Goal: Task Accomplishment & Management: Use online tool/utility

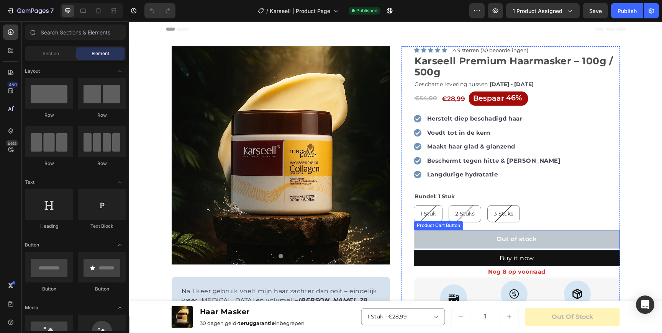
click at [454, 236] on button "Out of stock" at bounding box center [517, 239] width 206 height 18
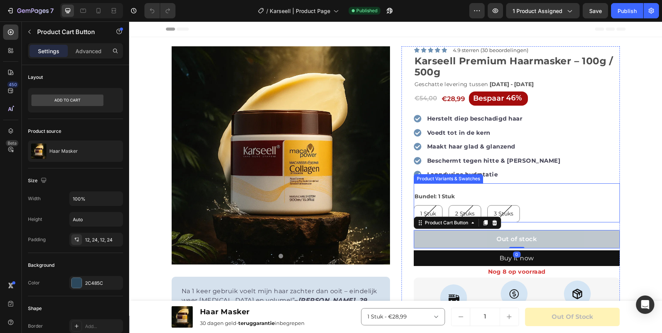
click at [471, 194] on div "Bundel: [GEOGRAPHIC_DATA]" at bounding box center [517, 206] width 206 height 31
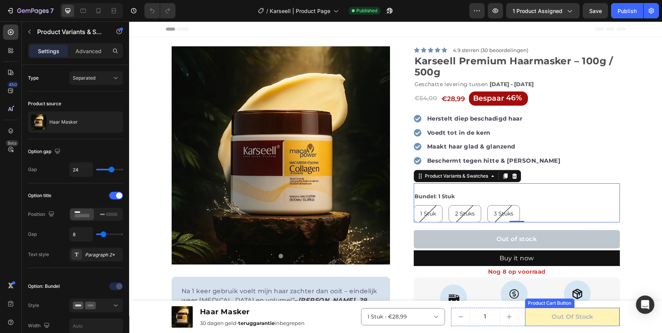
click at [541, 314] on button "Out of stock" at bounding box center [572, 317] width 95 height 19
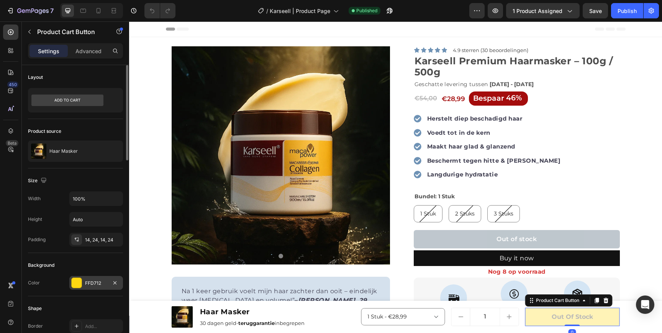
click at [99, 281] on div "FFD712" at bounding box center [96, 283] width 22 height 7
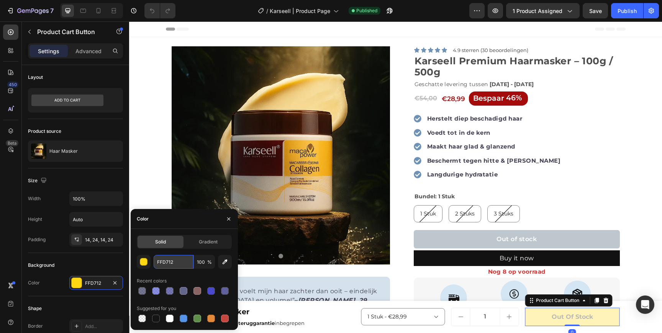
click at [164, 259] on input "FFD712" at bounding box center [174, 262] width 40 height 14
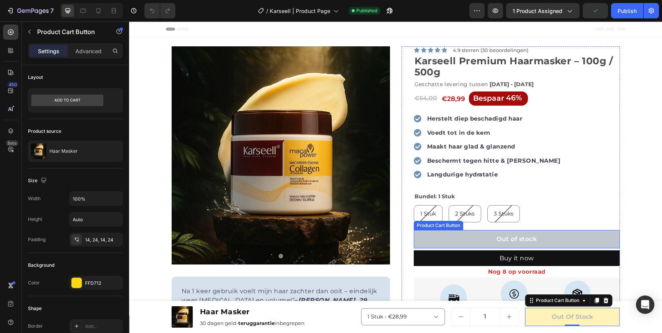
click at [435, 238] on button "Out of stock" at bounding box center [517, 239] width 206 height 18
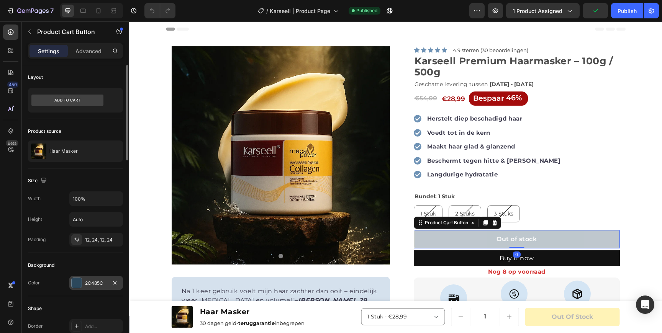
click at [91, 281] on div "2C485C" at bounding box center [96, 283] width 22 height 7
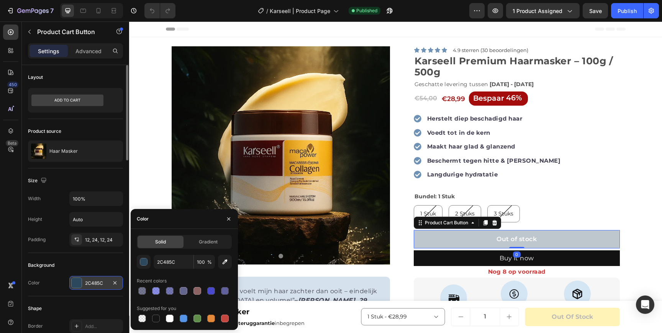
click at [91, 281] on div "2C485C" at bounding box center [96, 283] width 22 height 7
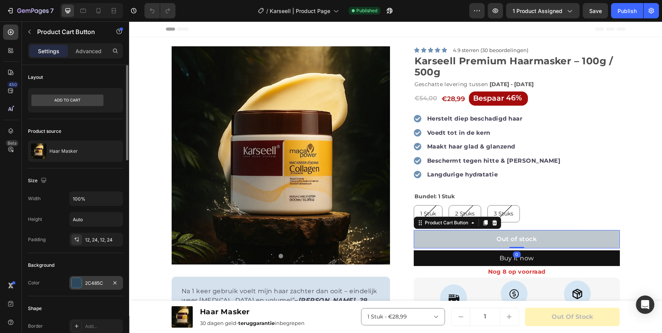
click at [91, 281] on div "2C485C" at bounding box center [96, 283] width 22 height 7
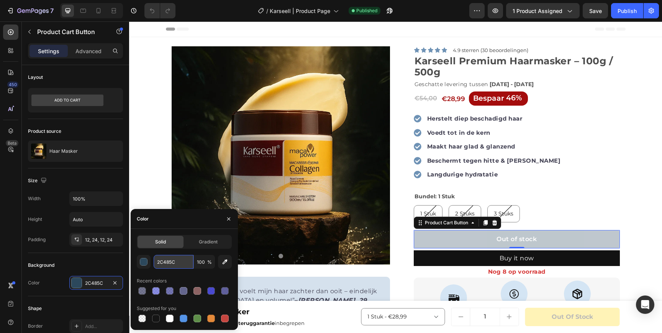
click at [171, 255] on input "2C485C" at bounding box center [174, 262] width 40 height 14
paste input "FFD712"
type input "FFD712"
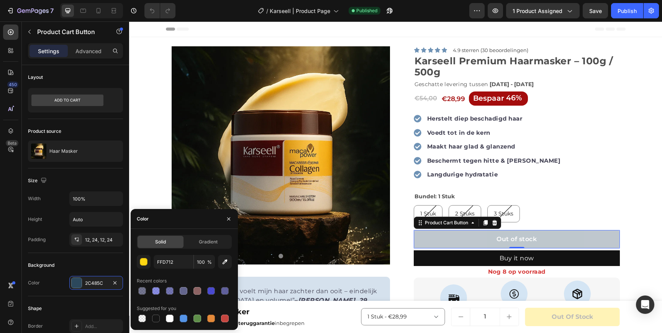
click at [190, 273] on div "FFD712 100 % Recent colors Suggested for you" at bounding box center [184, 289] width 95 height 69
click at [82, 268] on div "Background" at bounding box center [75, 265] width 95 height 12
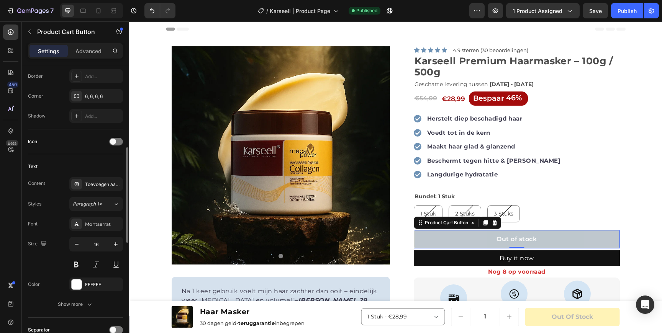
scroll to position [368, 0]
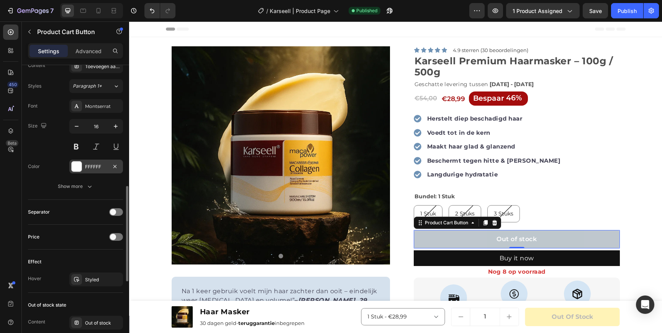
click at [79, 169] on div at bounding box center [77, 167] width 10 height 10
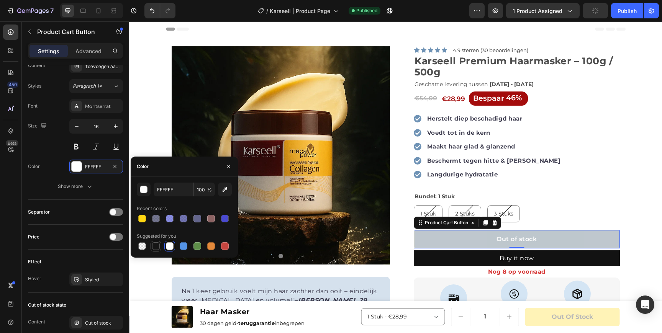
click at [156, 247] on div at bounding box center [156, 246] width 8 height 8
type input "151515"
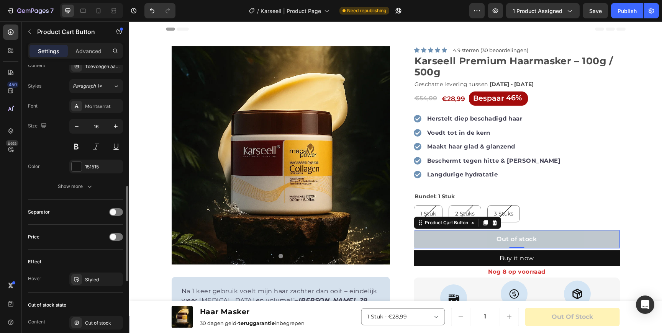
click at [57, 152] on div "Size 16" at bounding box center [75, 136] width 95 height 34
click at [531, 229] on div "Out of stock Product Cart Button 0" at bounding box center [517, 236] width 206 height 26
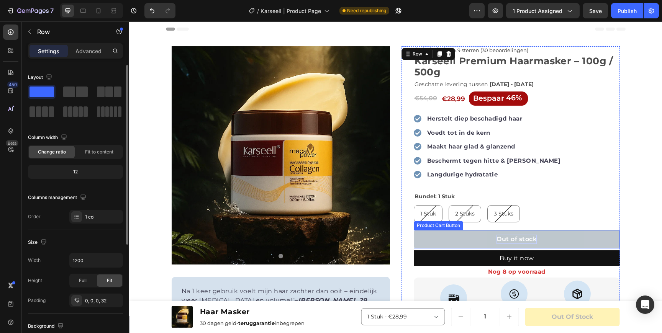
click at [518, 236] on div "Out of stock" at bounding box center [516, 239] width 40 height 9
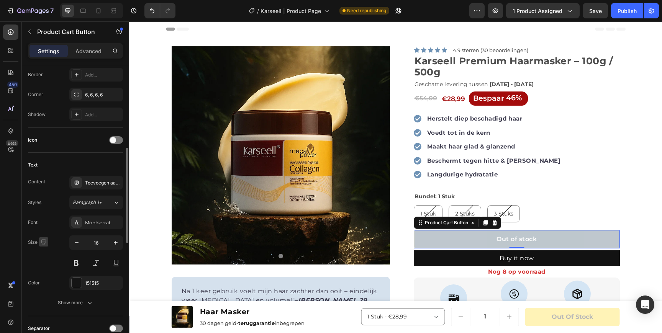
scroll to position [265, 0]
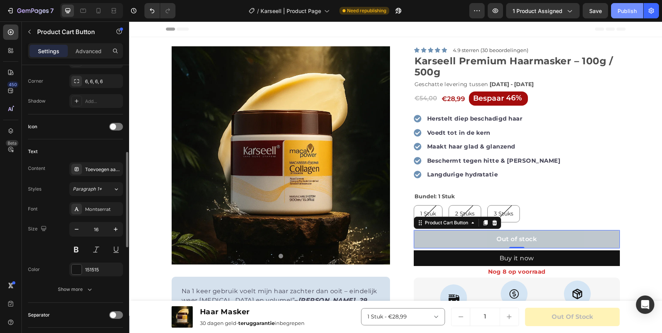
click at [629, 16] on button "Publish" at bounding box center [627, 10] width 32 height 15
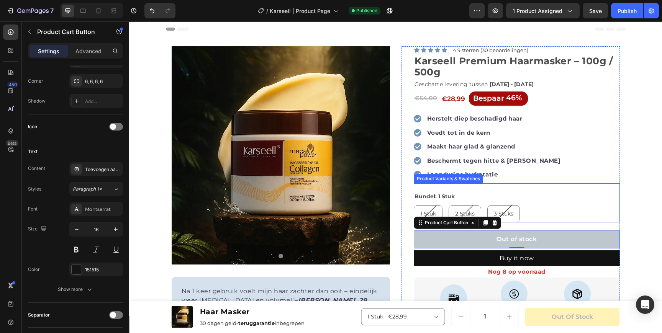
click at [454, 208] on div "2 Stuks" at bounding box center [465, 214] width 32 height 16
click at [448, 205] on input "2 Stuks 2 Stuks 2 Stuks" at bounding box center [448, 205] width 0 height 0
radio input "true"
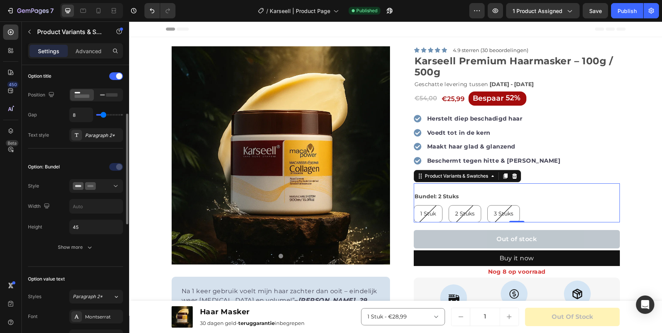
scroll to position [122, 0]
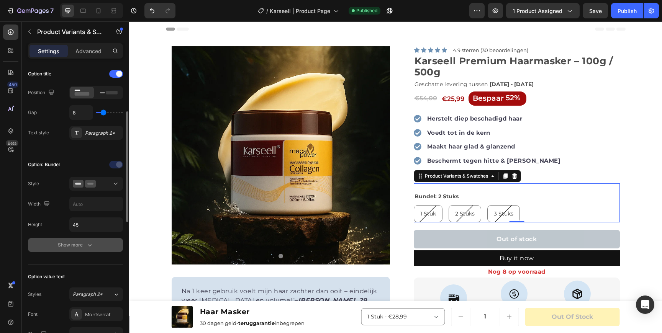
click at [65, 246] on div "Show more" at bounding box center [76, 245] width 36 height 8
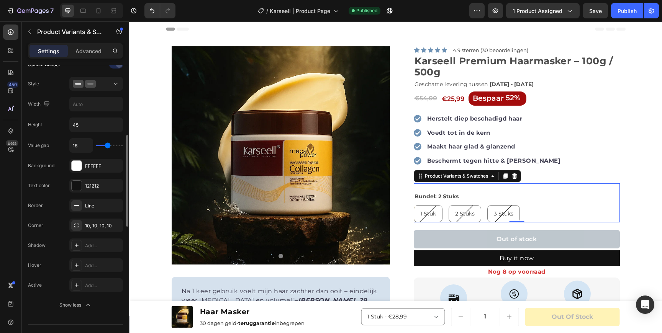
scroll to position [257, 0]
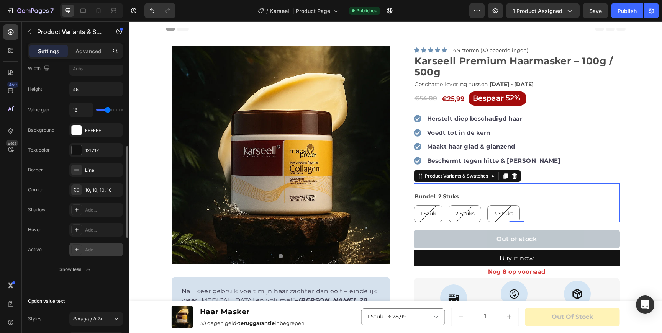
click at [75, 252] on icon at bounding box center [77, 250] width 6 height 6
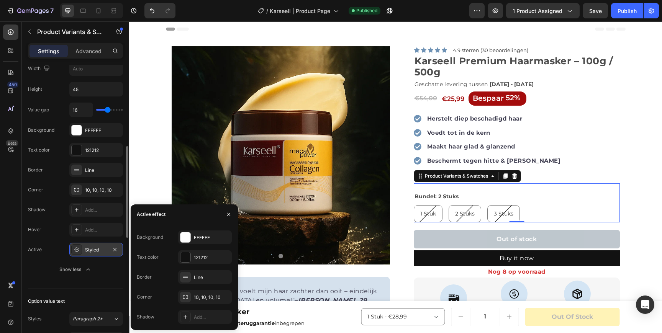
click at [164, 290] on div "Text color 121212" at bounding box center [184, 297] width 95 height 14
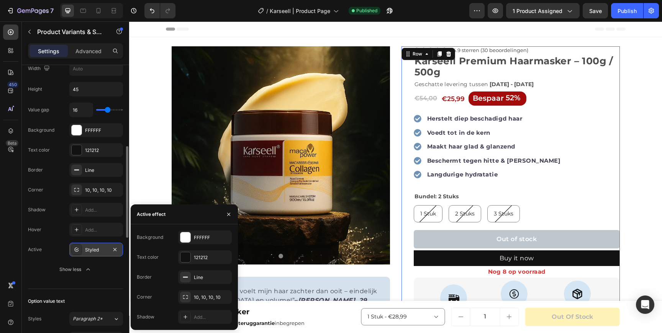
click at [412, 221] on div "Icon Icon Icon Icon Icon Icon List 4.9 sterren (30 beoordelingen) Text Block Ro…" at bounding box center [510, 282] width 218 height 473
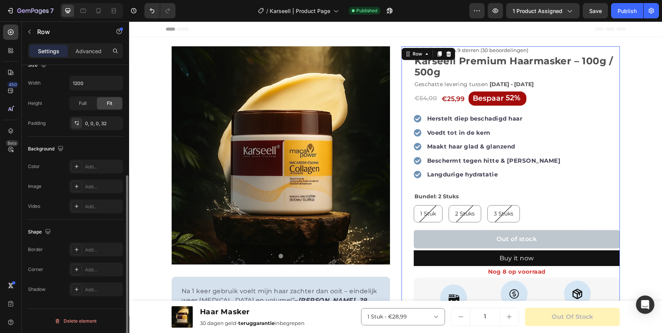
scroll to position [0, 0]
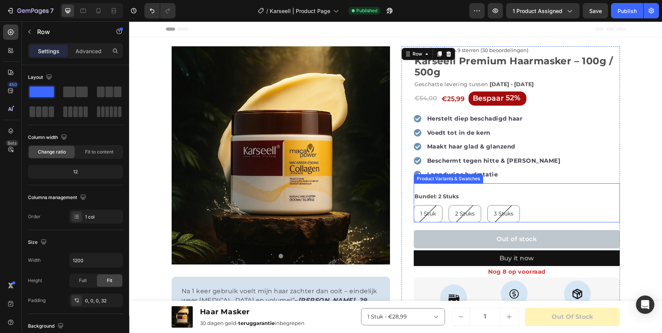
click at [428, 218] on div "1 Stuk" at bounding box center [428, 214] width 28 height 16
click at [414, 205] on input "1 Stuk 1 Stuk 1 Stuk" at bounding box center [413, 205] width 0 height 0
radio input "true"
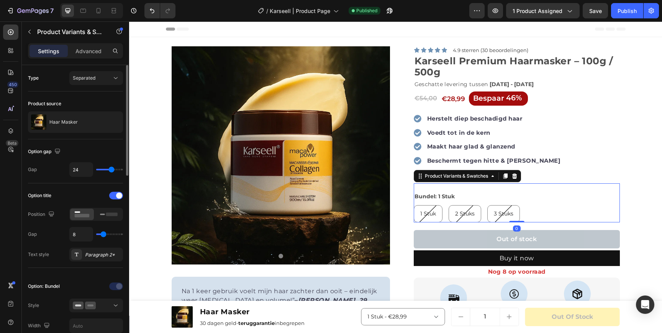
click at [458, 212] on span "2 Stuks" at bounding box center [465, 213] width 20 height 7
click at [448, 205] on input "2 Stuks 2 Stuks 2 Stuks" at bounding box center [448, 205] width 0 height 0
radio input "true"
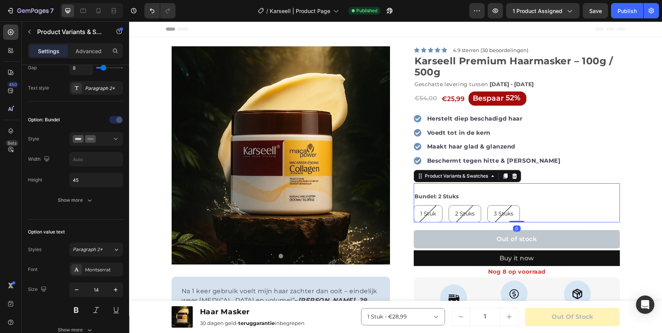
scroll to position [207, 0]
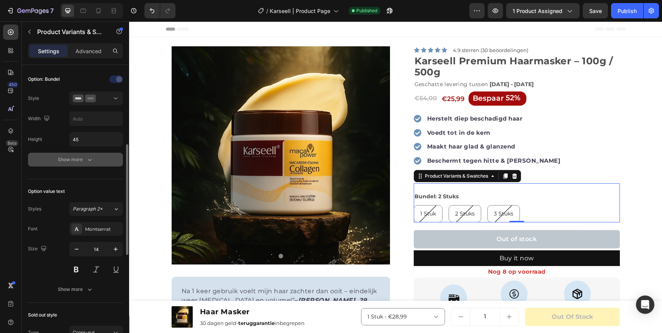
click at [85, 164] on button "Show more" at bounding box center [75, 160] width 95 height 14
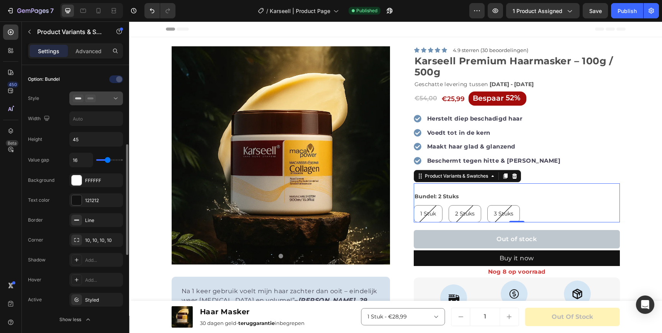
click at [110, 97] on div at bounding box center [96, 99] width 47 height 8
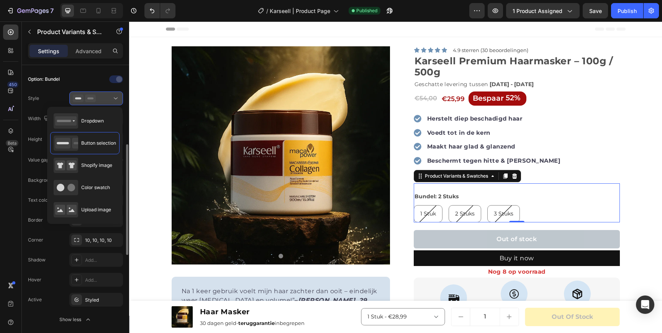
click at [110, 97] on div at bounding box center [96, 99] width 47 height 8
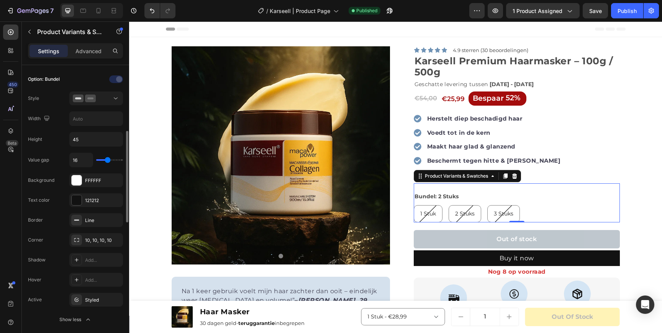
scroll to position [302, 0]
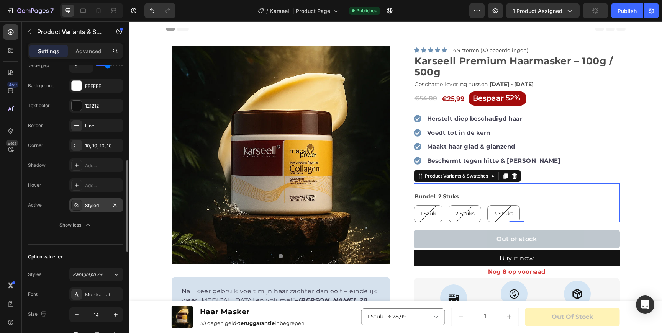
click at [90, 205] on div "Styled" at bounding box center [96, 205] width 22 height 7
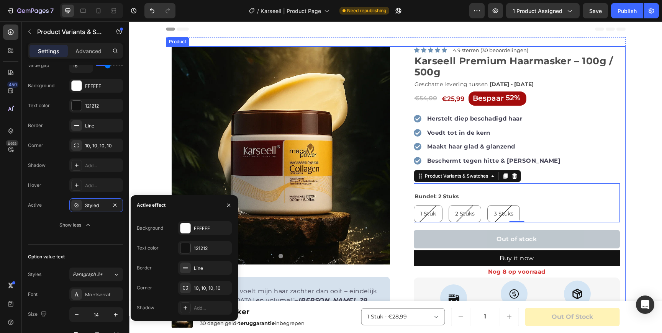
click at [160, 173] on section "Product Images Row Na 1 keer gebruik voelt mijn haar zachter dan ooit – eindeli…" at bounding box center [396, 279] width 472 height 485
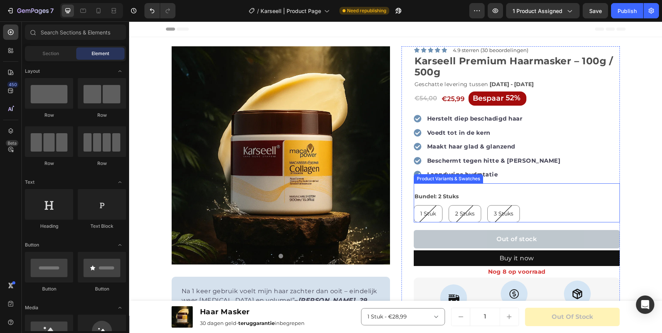
click at [432, 201] on div "1 Stuk" at bounding box center [427, 196] width 19 height 10
click at [414, 205] on input "1 Stuk 1 Stuk 1 Stuk" at bounding box center [413, 205] width 0 height 0
radio input "true"
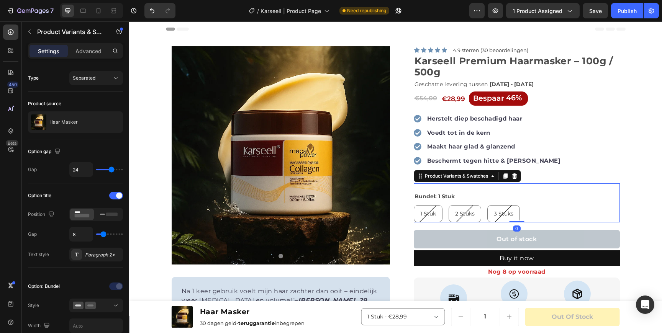
click at [430, 213] on span "1 Stuk" at bounding box center [428, 213] width 16 height 7
click at [414, 205] on input "1 Stuk 1 Stuk 1 Stuk" at bounding box center [413, 205] width 0 height 0
click at [475, 213] on div "2 Stuks" at bounding box center [465, 214] width 32 height 16
click at [448, 205] on input "2 Stuks 2 Stuks 2 Stuks" at bounding box center [448, 205] width 0 height 0
radio input "true"
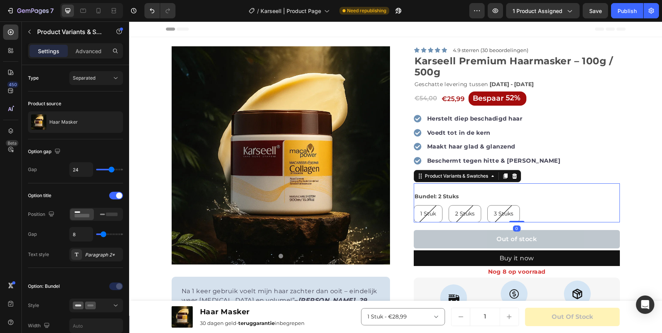
click at [489, 213] on div "3 Stuks" at bounding box center [504, 214] width 32 height 16
click at [487, 205] on input "3 Stuks 3 Stuks 3 Stuks" at bounding box center [487, 205] width 0 height 0
radio input "true"
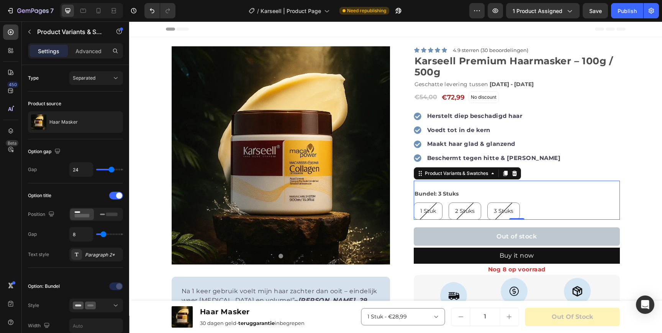
click at [419, 207] on div "1 Stuk" at bounding box center [428, 211] width 28 height 16
click at [414, 203] on input "1 Stuk 1 Stuk 1 Stuk" at bounding box center [413, 202] width 0 height 0
radio input "true"
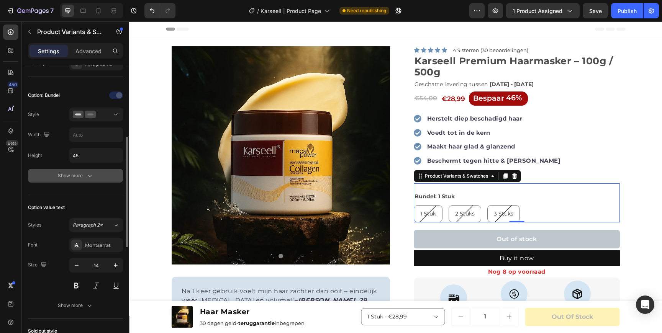
scroll to position [192, 0]
click at [78, 179] on button "Show more" at bounding box center [75, 175] width 95 height 14
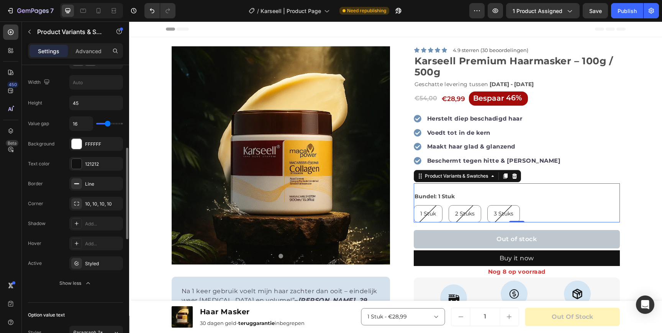
scroll to position [248, 0]
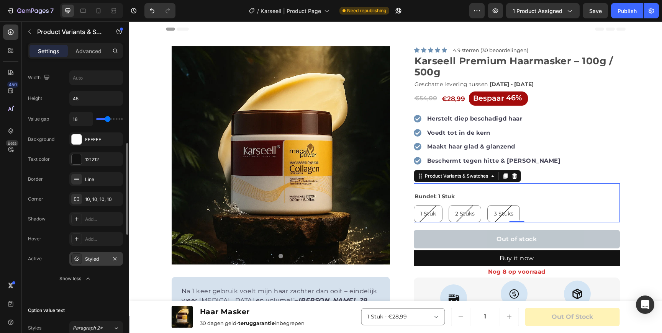
click at [80, 259] on div at bounding box center [76, 259] width 11 height 11
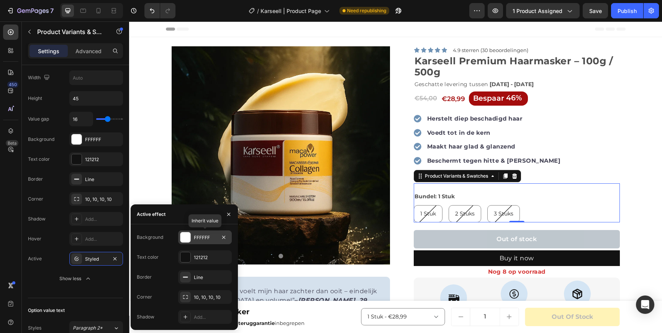
click at [184, 239] on div at bounding box center [185, 237] width 10 height 10
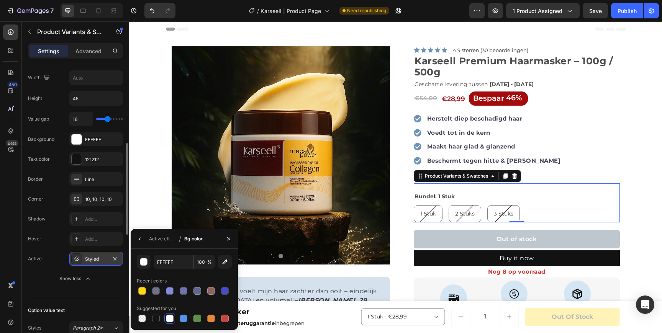
click at [87, 254] on div "Styled" at bounding box center [96, 259] width 54 height 14
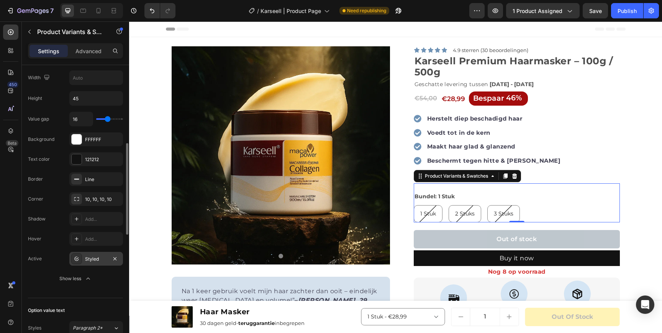
click at [78, 256] on icon at bounding box center [77, 259] width 6 height 6
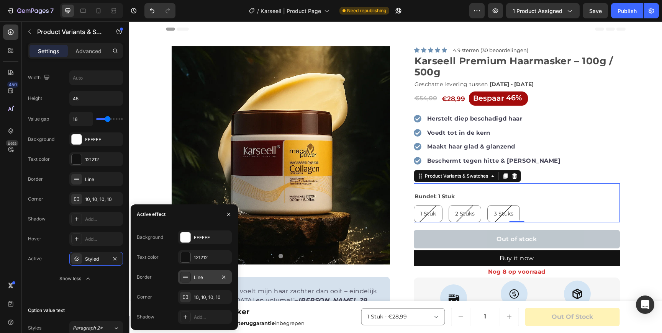
click at [193, 277] on div "Line" at bounding box center [205, 277] width 54 height 14
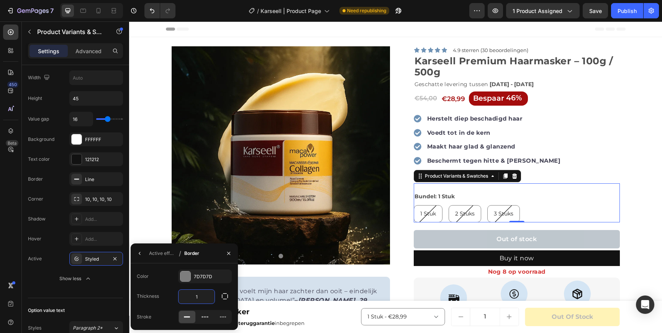
click at [200, 295] on input "1" at bounding box center [196, 297] width 36 height 14
type input "5"
type input "2"
type input "3"
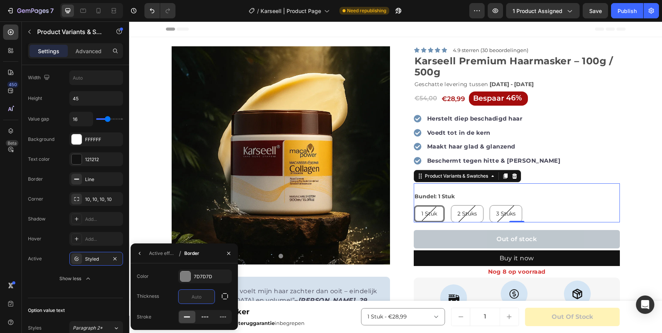
type input "4"
type input "3"
click at [56, 262] on div "Active Styled" at bounding box center [75, 259] width 95 height 14
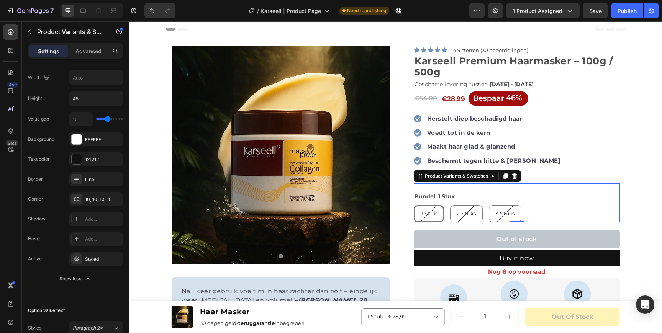
click at [474, 218] on div "2 Stuks" at bounding box center [466, 214] width 32 height 16
click at [450, 205] on input "2 Stuks 2 Stuks 2 Stuks" at bounding box center [450, 205] width 0 height 0
radio input "true"
click at [501, 212] on span "3 Stuks" at bounding box center [505, 213] width 20 height 7
click at [489, 205] on input "3 Stuks 3 Stuks 3 Stuks" at bounding box center [488, 205] width 0 height 0
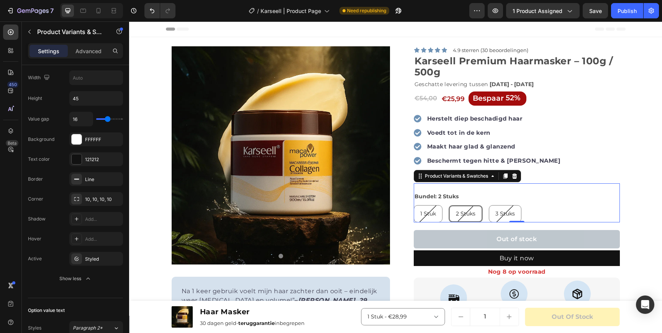
radio input "true"
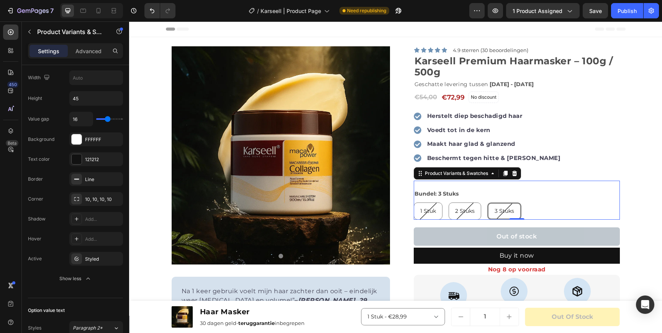
click at [433, 212] on span "1 Stuk" at bounding box center [428, 211] width 16 height 7
click at [414, 203] on input "1 Stuk 1 Stuk 1 Stuk" at bounding box center [413, 202] width 0 height 0
radio input "true"
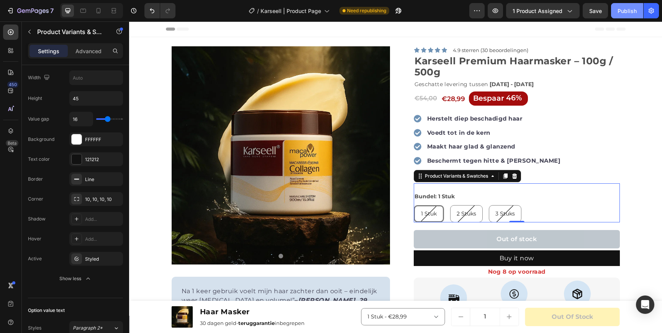
click at [628, 7] on div "Publish" at bounding box center [626, 11] width 19 height 8
click at [440, 237] on button "Out of stock" at bounding box center [517, 239] width 206 height 18
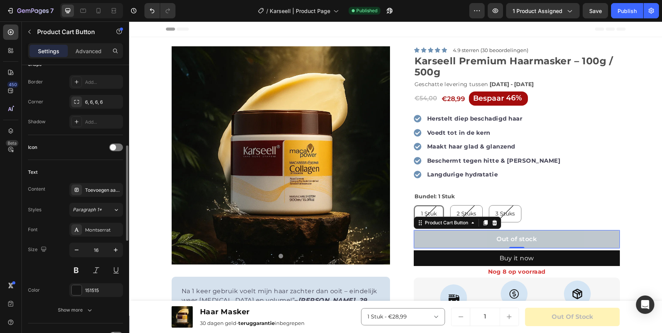
scroll to position [281, 0]
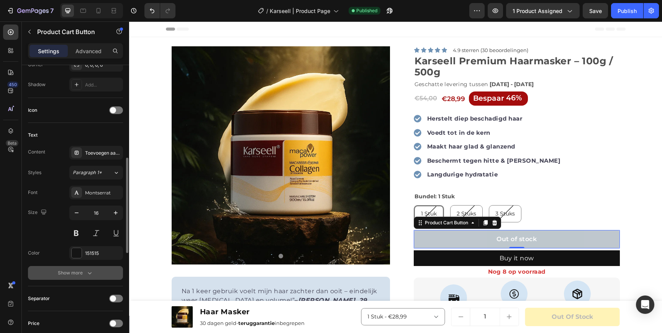
click at [56, 274] on button "Show more" at bounding box center [75, 273] width 95 height 14
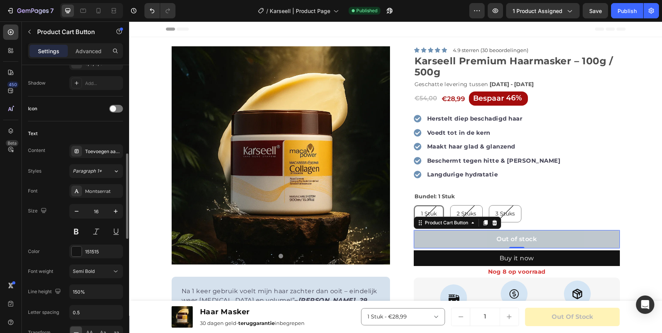
scroll to position [293, 0]
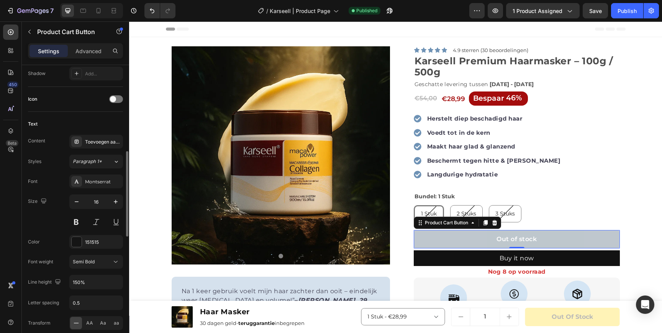
click at [453, 239] on button "Out of stock" at bounding box center [517, 239] width 206 height 18
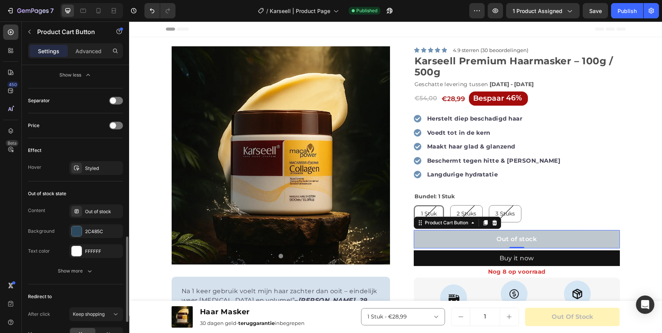
scroll to position [581, 0]
click at [111, 125] on span at bounding box center [113, 125] width 6 height 6
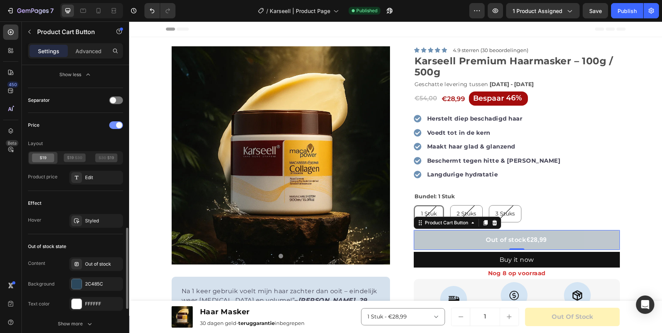
click at [111, 129] on div at bounding box center [116, 125] width 14 height 8
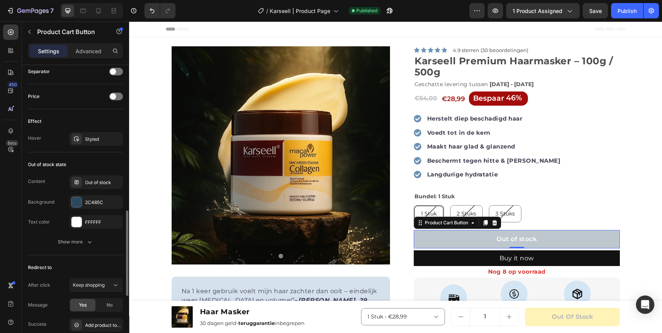
scroll to position [614, 0]
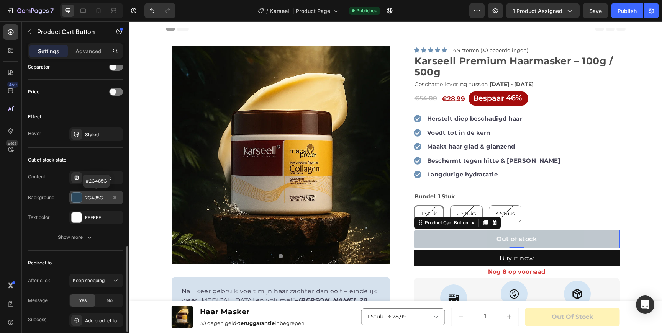
click at [71, 196] on div at bounding box center [76, 197] width 11 height 11
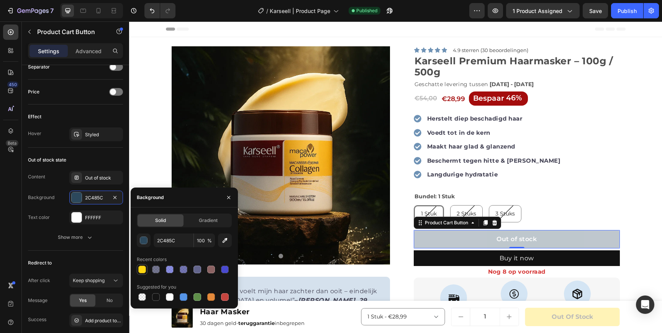
click at [143, 271] on div at bounding box center [142, 270] width 8 height 8
type input "FFD712"
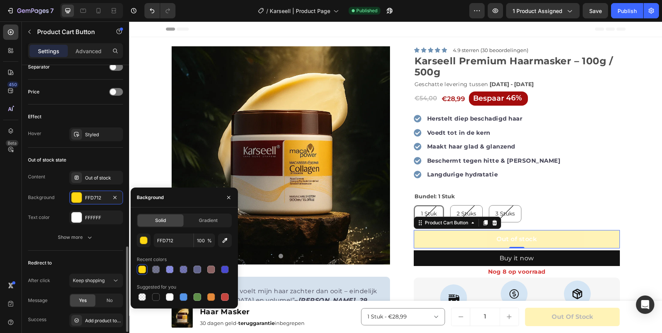
click at [44, 195] on div "Background" at bounding box center [41, 197] width 26 height 7
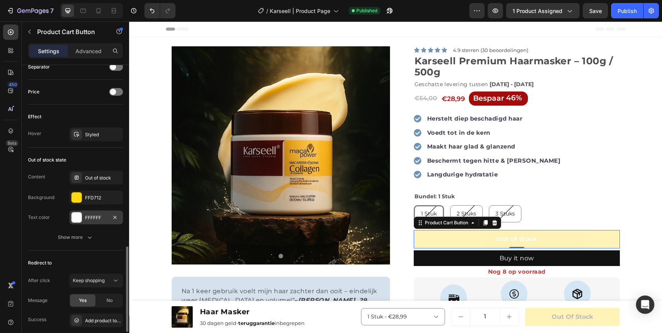
click at [74, 214] on div at bounding box center [77, 218] width 10 height 10
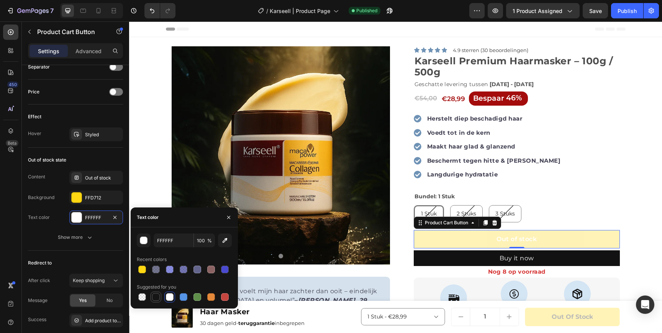
click at [159, 298] on div at bounding box center [156, 297] width 8 height 8
type input "151515"
click at [75, 250] on div "Out of stock state Content Out of stock Background FFD712 Text color 151515 Sho…" at bounding box center [75, 199] width 95 height 103
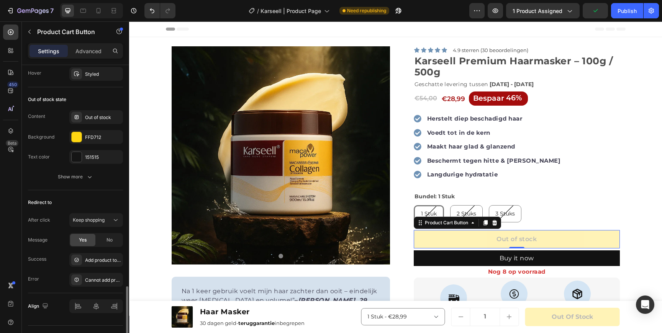
scroll to position [692, 0]
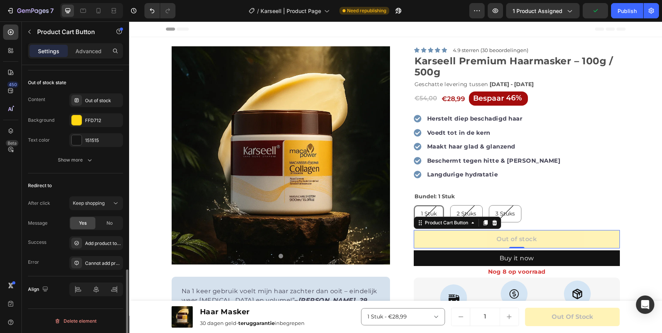
click at [51, 216] on div "Message Yes No" at bounding box center [75, 223] width 95 height 14
click at [106, 223] on div "No" at bounding box center [109, 223] width 25 height 12
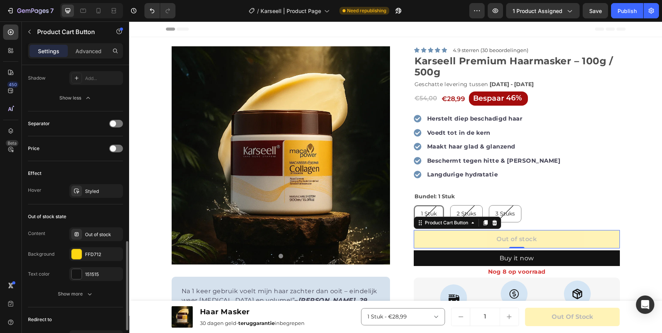
scroll to position [561, 0]
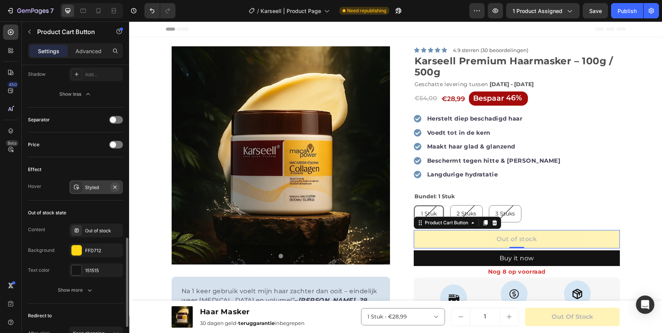
click at [115, 186] on icon "button" at bounding box center [115, 187] width 6 height 6
click at [627, 11] on div "Publish" at bounding box center [626, 11] width 19 height 8
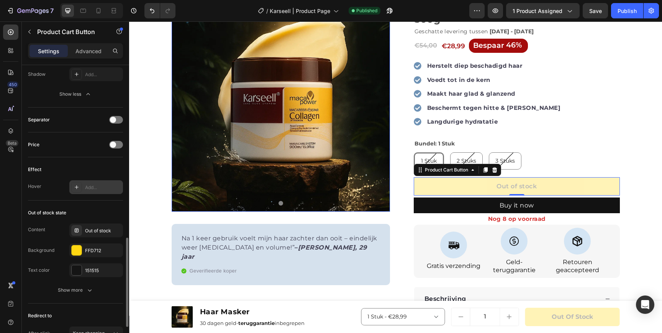
scroll to position [85, 0]
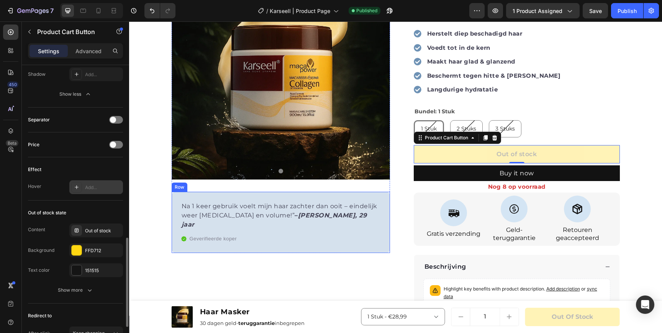
click at [197, 204] on p "Na 1 keer gebruik voelt mijn haar zachter dan ooit – eindelijk weer [MEDICAL_DA…" at bounding box center [281, 216] width 198 height 28
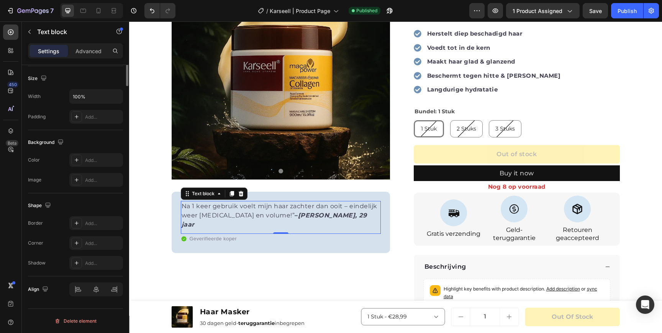
scroll to position [0, 0]
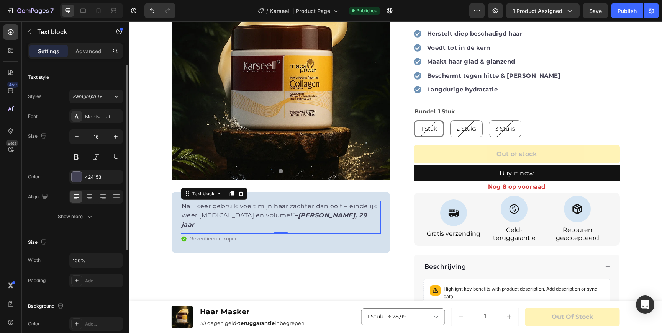
click at [197, 204] on p "Na 1 keer gebruik voelt mijn haar zachter dan ooit – eindelijk weer [MEDICAL_DA…" at bounding box center [281, 216] width 198 height 28
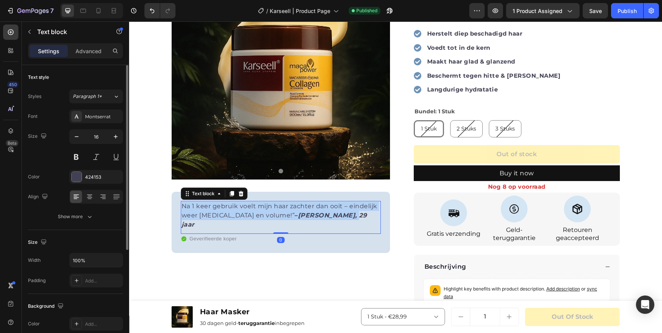
click at [197, 204] on p "Na 1 keer gebruik voelt mijn haar zachter dan ooit – eindelijk weer [MEDICAL_DA…" at bounding box center [281, 216] width 198 height 28
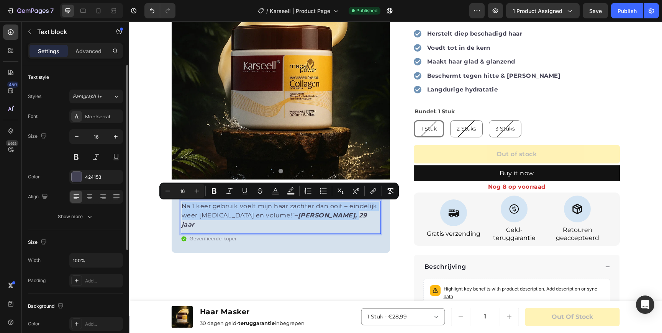
copy p "Na 1 keer gebruik voelt mijn haar zachter dan ooit – eindelijk weer [MEDICAL_DA…"
click at [100, 9] on icon at bounding box center [99, 11] width 8 height 8
type input "14"
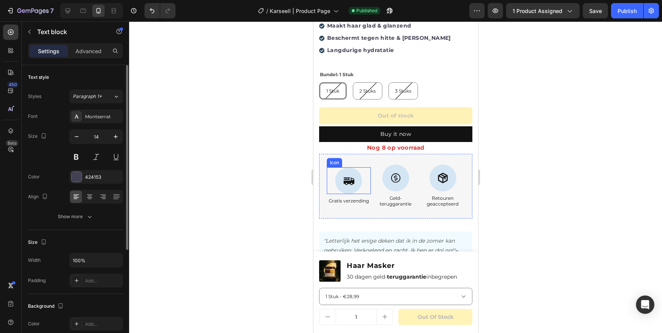
scroll to position [310, 0]
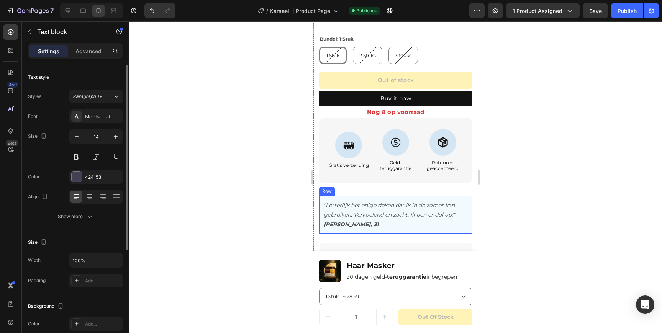
click at [363, 208] on icon ""Letterlijk het enige deken dat ik in de zomer kan gebruiken. Verkoelend en zac…" at bounding box center [390, 215] width 134 height 26
click at [353, 206] on p "Na 1 keer gebruik voelt mijn haar zachter dan ooit – eindelijk weer [MEDICAL_DA…" at bounding box center [395, 215] width 144 height 29
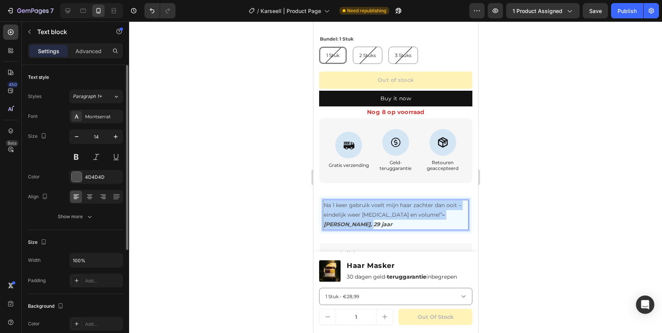
click at [353, 206] on p "Na 1 keer gebruik voelt mijn haar zachter dan ooit – eindelijk weer [MEDICAL_DA…" at bounding box center [395, 215] width 144 height 29
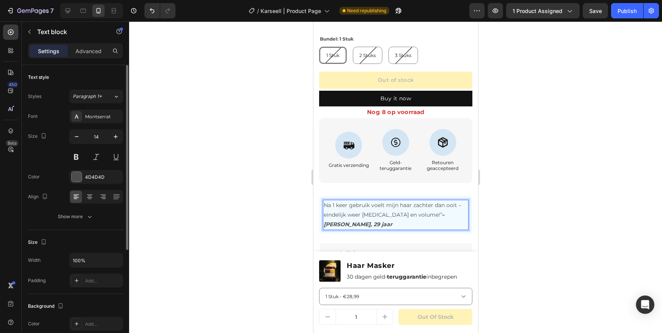
click at [249, 196] on div at bounding box center [395, 177] width 533 height 312
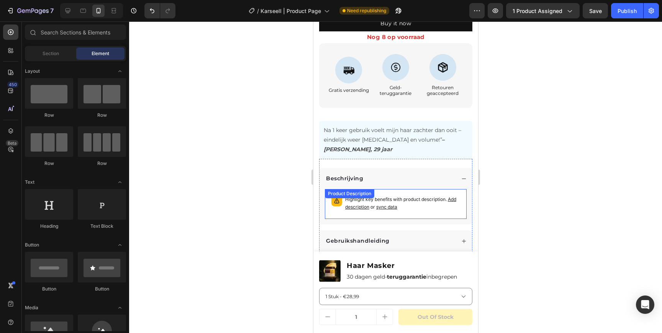
scroll to position [0, 0]
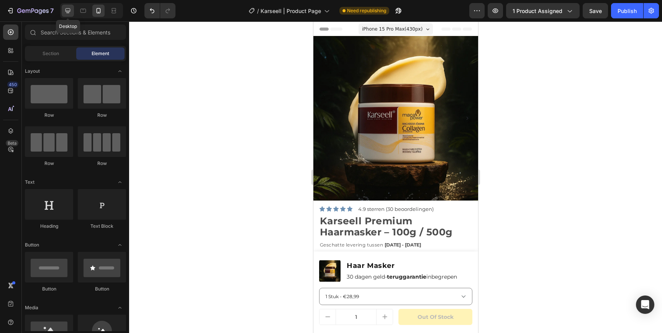
click at [67, 13] on icon at bounding box center [68, 11] width 8 height 8
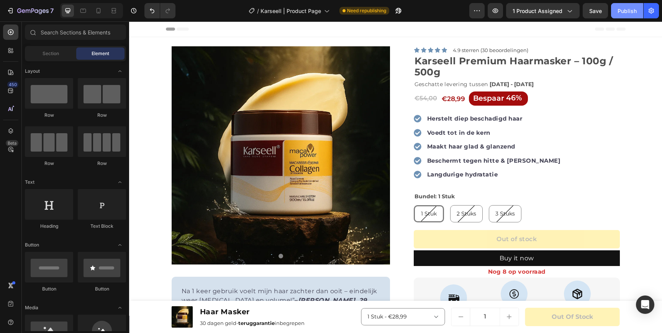
click at [620, 5] on button "Publish" at bounding box center [627, 10] width 32 height 15
click at [452, 13] on div "/ Karseell | Product Page Need republishing" at bounding box center [326, 10] width 288 height 15
click at [219, 8] on div "/ Karseell | Product Page Published" at bounding box center [326, 10] width 288 height 15
click at [211, 8] on div "/ Karseell | Product Page Published" at bounding box center [326, 10] width 288 height 15
click at [388, 11] on icon "button" at bounding box center [387, 12] width 2 height 2
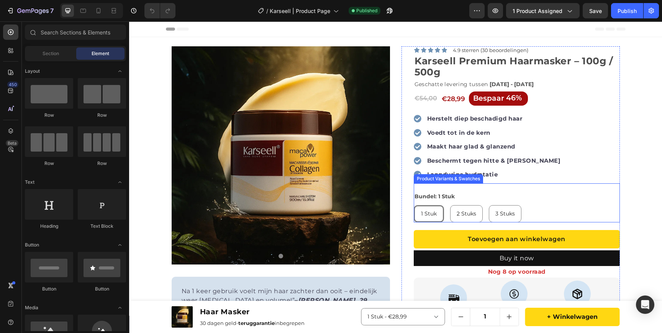
click at [543, 213] on div "1 Stuk 1 Stuk 1 Stuk 2 Stuks 2 Stuks 2 Stuks 3 Stuks 3 Stuks 3 Stuks" at bounding box center [517, 213] width 206 height 17
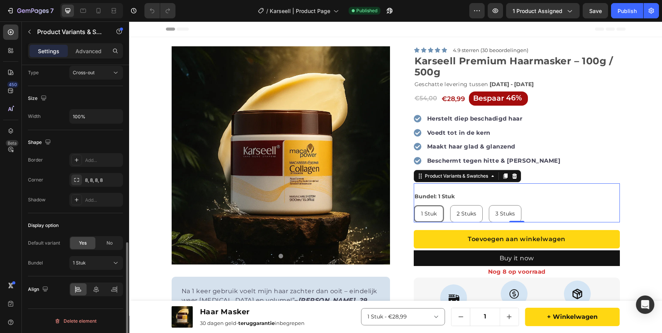
scroll to position [464, 0]
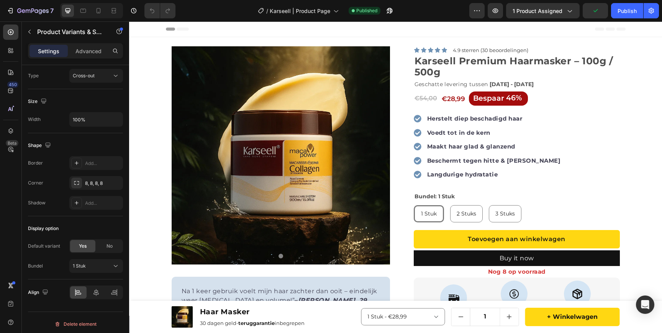
click at [626, 205] on section "Product Images Row Na 1 keer gebruik voelt mijn haar zachter dan ooit – eindeli…" at bounding box center [396, 321] width 472 height 568
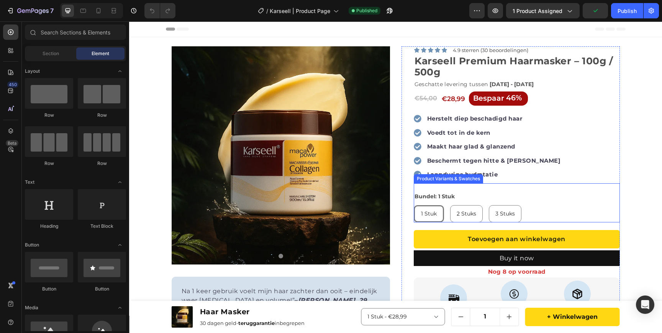
click at [538, 199] on div "Bundel: [GEOGRAPHIC_DATA]" at bounding box center [517, 206] width 206 height 31
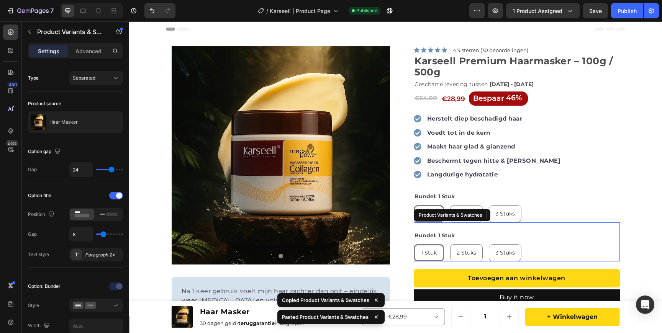
scroll to position [434, 0]
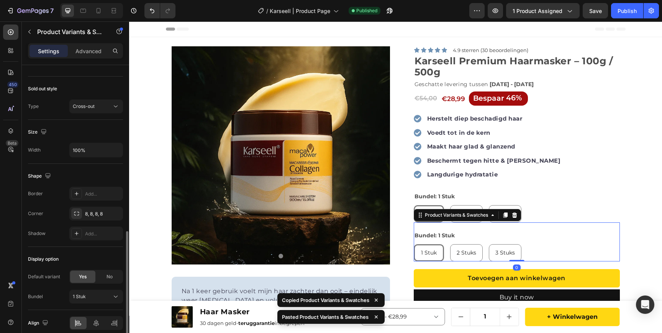
click at [464, 240] on div "Bundel: [GEOGRAPHIC_DATA]" at bounding box center [517, 245] width 206 height 31
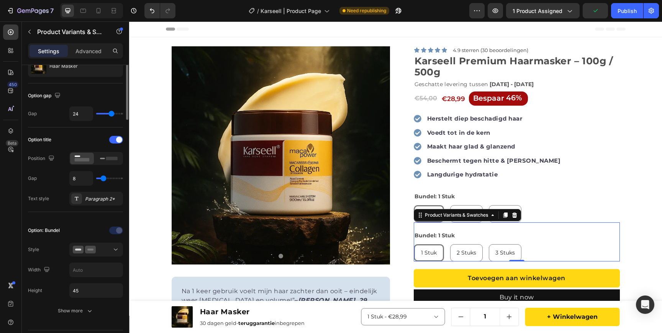
scroll to position [0, 0]
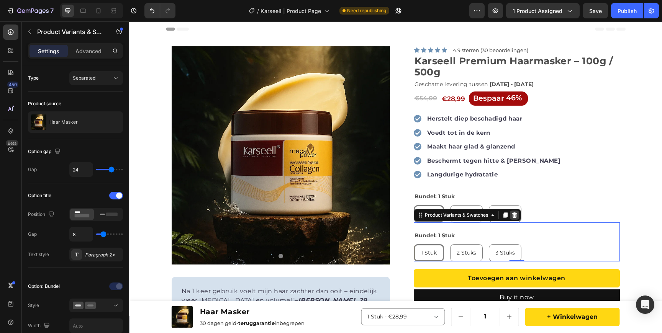
click at [514, 215] on icon at bounding box center [514, 215] width 5 height 5
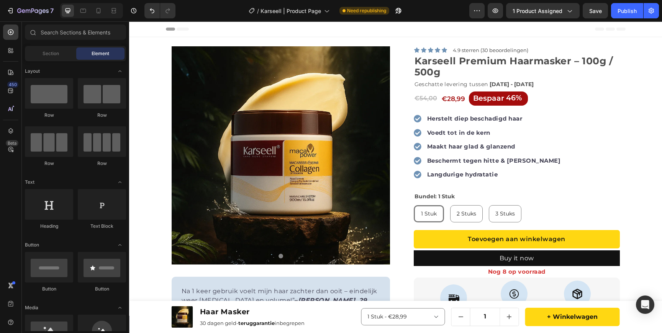
click at [537, 198] on div "Bundel: [GEOGRAPHIC_DATA]" at bounding box center [517, 206] width 206 height 31
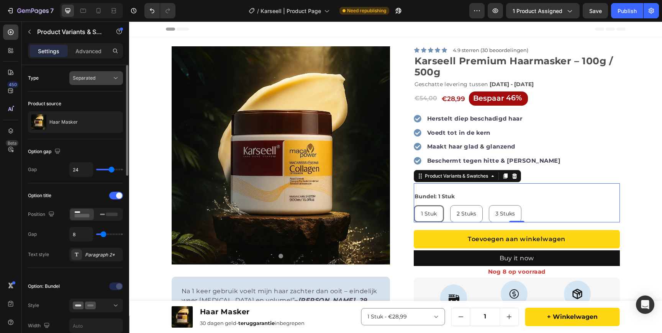
click at [89, 79] on span "Separated" at bounding box center [84, 78] width 23 height 6
click at [87, 107] on div "Combine" at bounding box center [88, 111] width 63 height 15
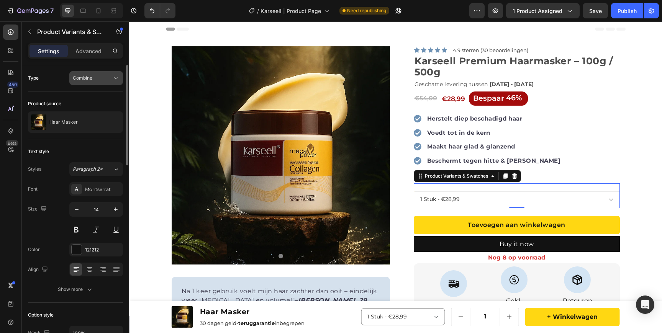
click at [91, 81] on span "Combine" at bounding box center [83, 78] width 20 height 7
click at [88, 91] on div "Separated" at bounding box center [88, 97] width 63 height 15
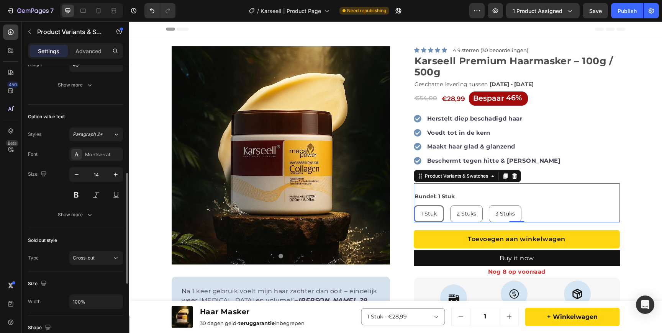
scroll to position [133, 0]
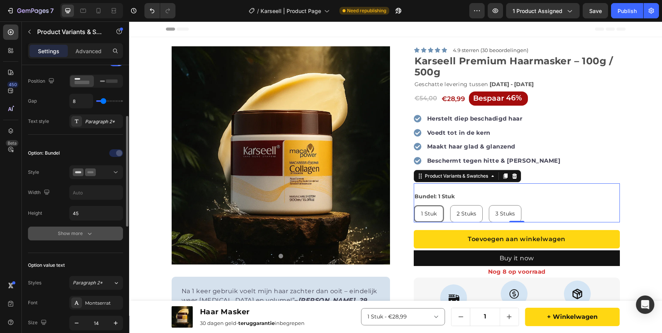
click at [78, 230] on div "Show more" at bounding box center [76, 234] width 36 height 8
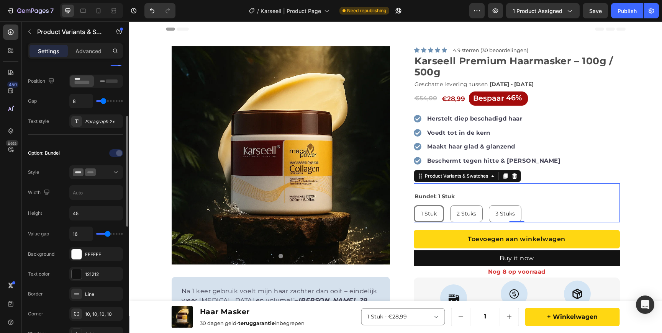
scroll to position [209, 0]
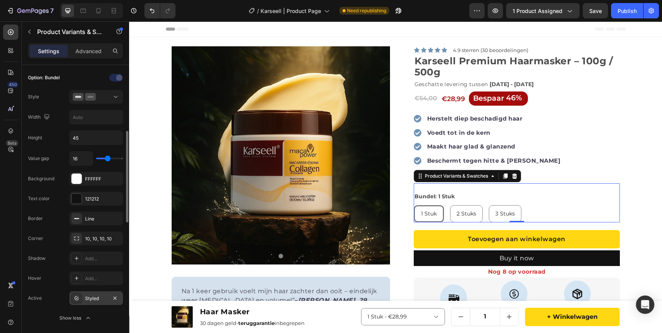
click at [105, 295] on div "Styled" at bounding box center [96, 298] width 54 height 14
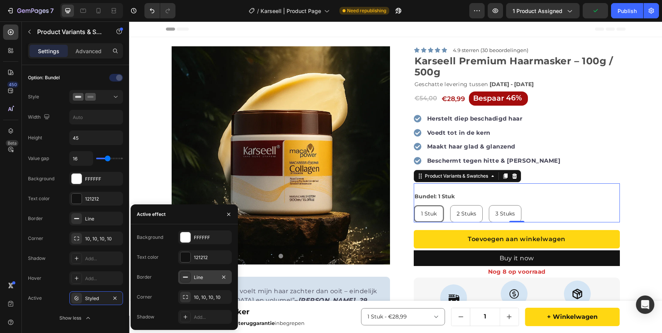
click at [198, 275] on div "Line" at bounding box center [205, 277] width 22 height 7
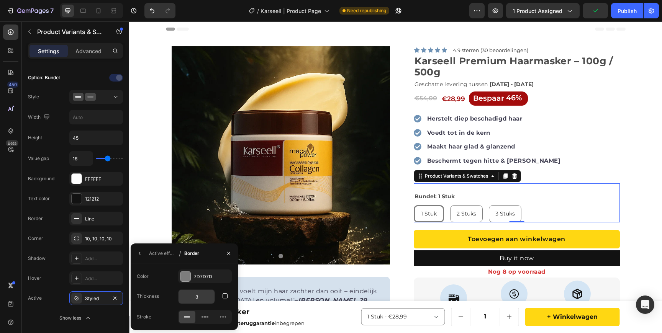
click at [201, 296] on input "3" at bounding box center [196, 297] width 36 height 14
type input "2"
click at [453, 209] on div "2 Stuks" at bounding box center [466, 214] width 32 height 16
click at [449, 205] on input "2 Stuks 2 Stuks 2 Stuks" at bounding box center [449, 205] width 0 height 0
radio input "true"
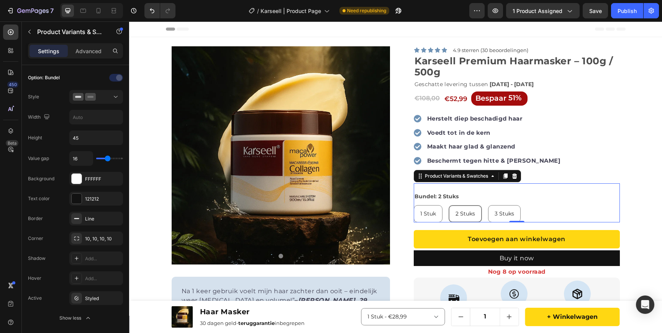
click at [423, 211] on span "1 Stuk" at bounding box center [428, 213] width 16 height 7
click at [414, 205] on input "1 Stuk 1 Stuk 1 Stuk" at bounding box center [413, 205] width 0 height 0
radio input "true"
click at [460, 210] on div "2 Stuks" at bounding box center [466, 214] width 32 height 16
click at [449, 205] on input "2 Stuks 2 Stuks 2 Stuks" at bounding box center [449, 205] width 0 height 0
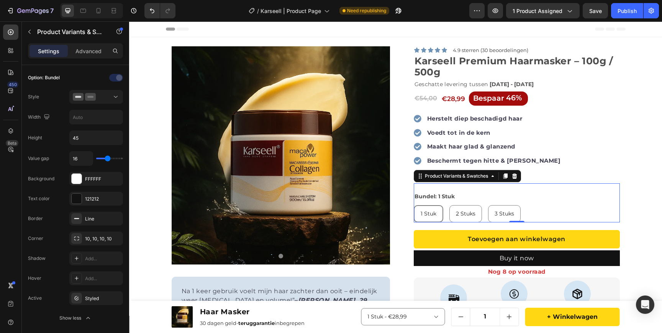
radio input "true"
click at [440, 216] on div "1 Stuk" at bounding box center [428, 214] width 28 height 16
click at [414, 205] on input "1 Stuk 1 Stuk 1 Stuk" at bounding box center [413, 205] width 0 height 0
radio input "true"
click at [630, 15] on button "Publish" at bounding box center [627, 10] width 32 height 15
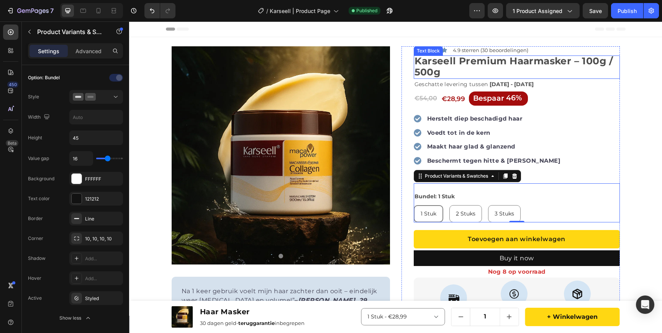
click at [601, 61] on strong "Karseell Premium Haarmasker – 100g / 500g" at bounding box center [513, 66] width 199 height 23
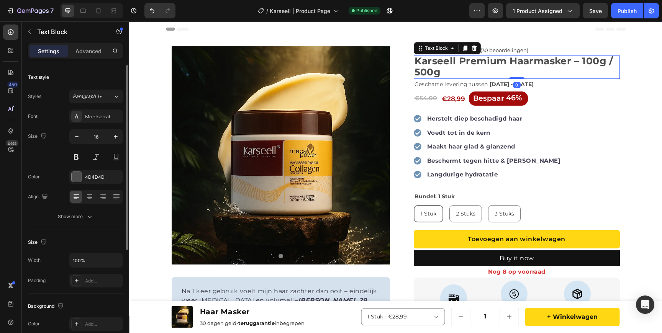
click at [602, 61] on strong "Karseell Premium Haarmasker – 100g / 500g" at bounding box center [513, 66] width 199 height 23
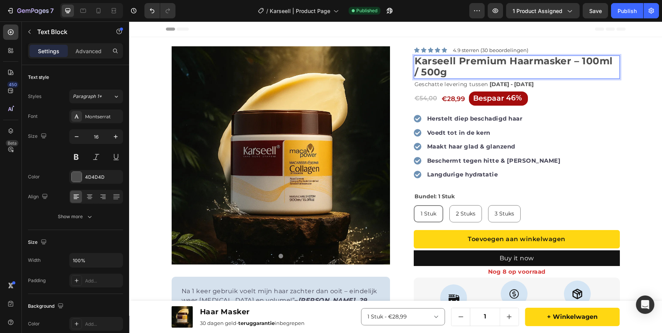
click at [454, 70] on p "Karseell Premium Haarmasker – 100ml / 500g" at bounding box center [516, 67] width 205 height 22
click at [628, 15] on button "Publish" at bounding box center [627, 10] width 32 height 15
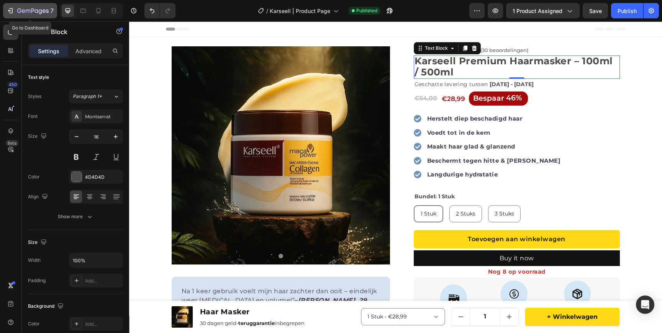
click at [43, 5] on button "7" at bounding box center [30, 10] width 54 height 15
